Goal: Find specific page/section: Find specific page/section

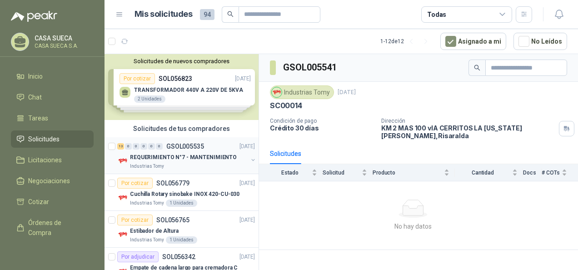
click at [177, 164] on div "Industrias Tomy" at bounding box center [189, 166] width 118 height 7
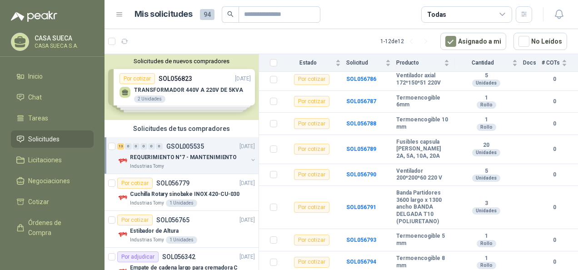
scroll to position [264, 0]
click at [68, 142] on li "Solicitudes" at bounding box center [52, 139] width 72 height 10
